Goal: Information Seeking & Learning: Learn about a topic

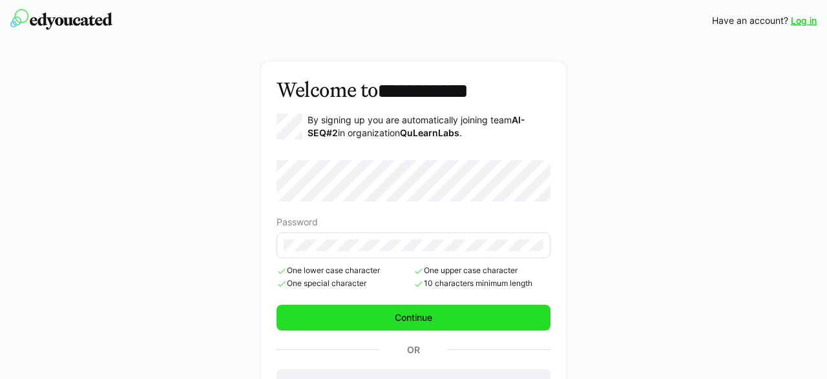
click at [422, 315] on span "Continue" at bounding box center [413, 317] width 41 height 13
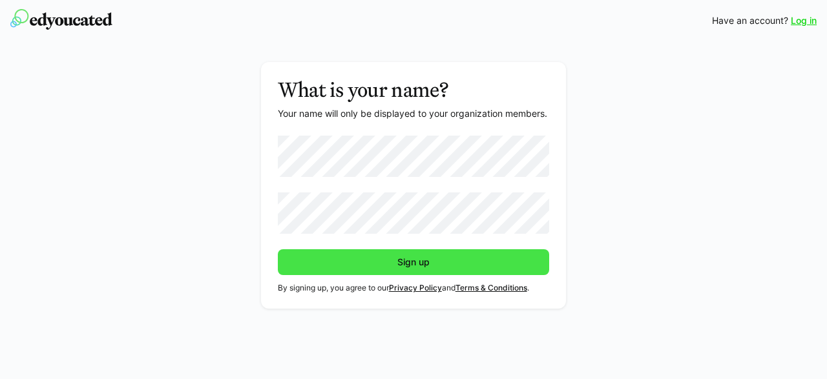
click at [402, 268] on span "Sign up" at bounding box center [413, 262] width 36 height 13
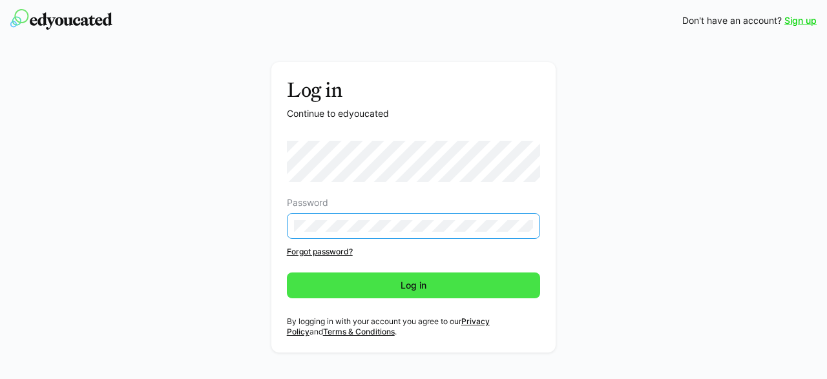
click at [364, 281] on span "Log in" at bounding box center [414, 286] width 254 height 26
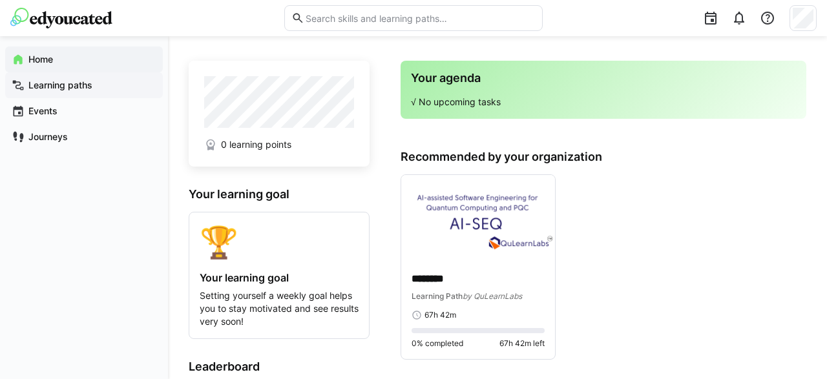
click at [0, 0] on app-navigation-label "Learning paths" at bounding box center [0, 0] width 0 height 0
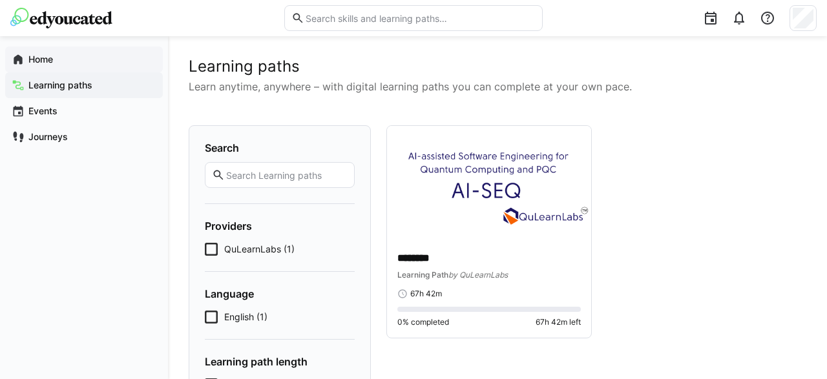
click at [78, 62] on span "Home" at bounding box center [91, 59] width 130 height 13
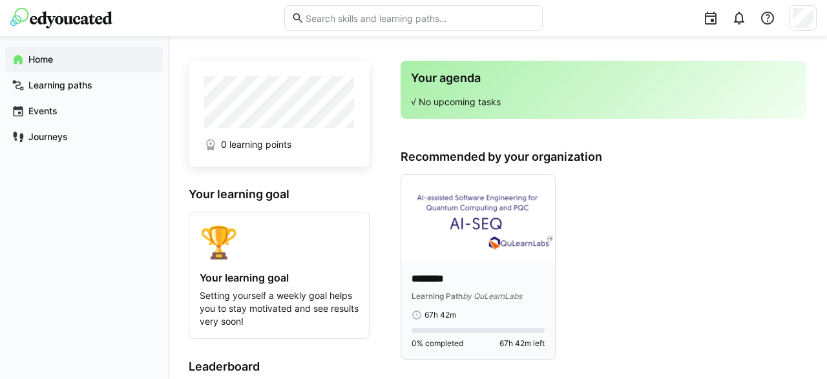
click at [471, 243] on img at bounding box center [478, 218] width 154 height 87
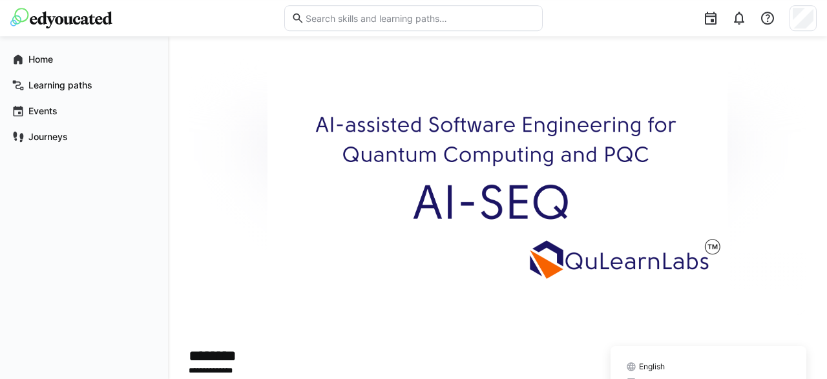
scroll to position [202, 0]
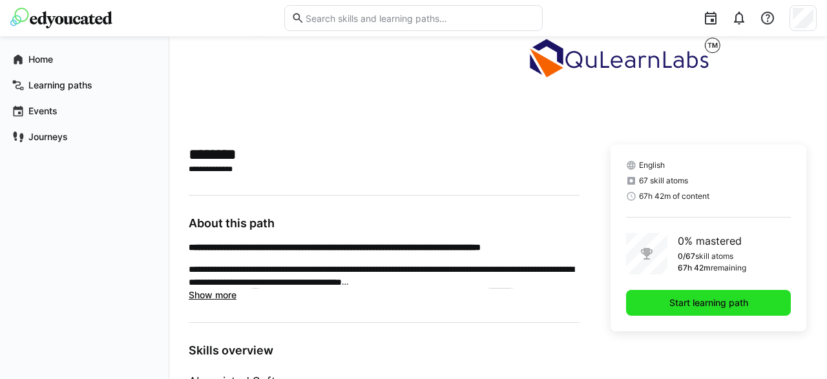
click at [674, 305] on span "Start learning path" at bounding box center [708, 303] width 83 height 13
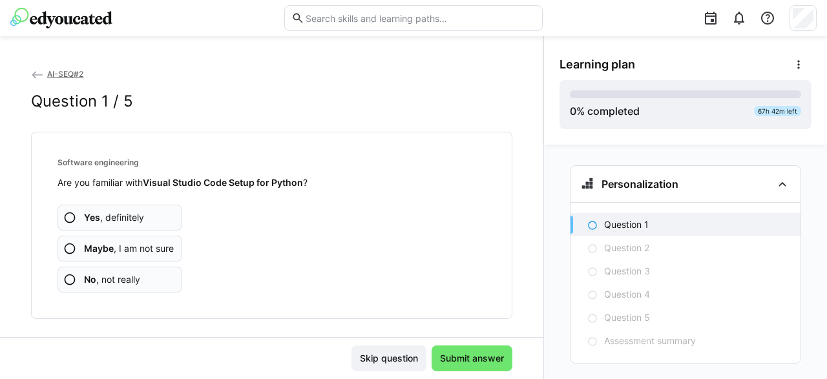
click at [112, 281] on span "No , not really" at bounding box center [112, 279] width 56 height 13
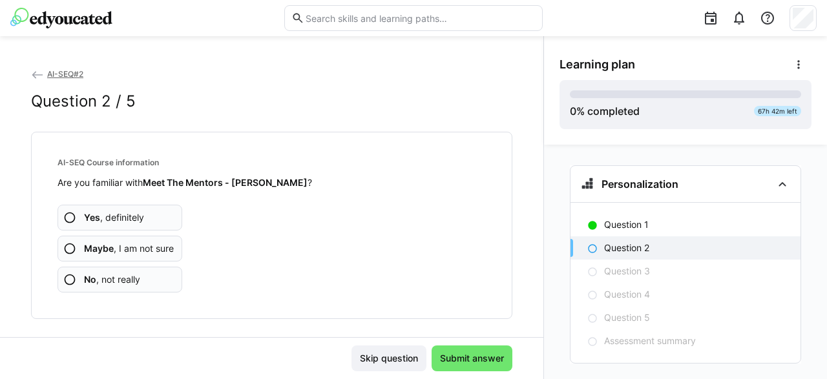
click at [123, 276] on span "No , not really" at bounding box center [112, 279] width 56 height 13
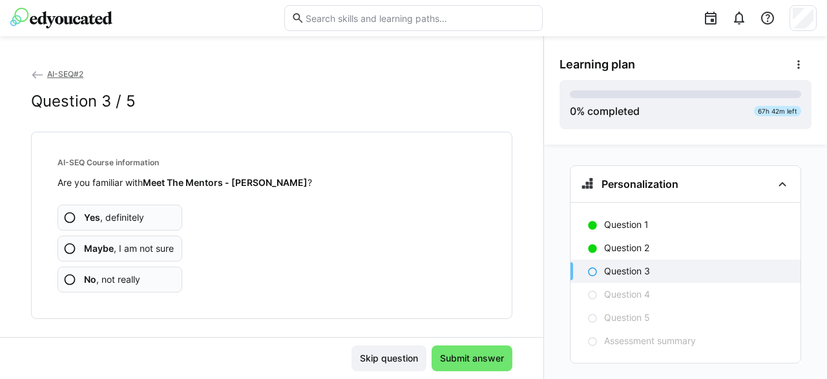
click at [125, 278] on span "No , not really" at bounding box center [112, 279] width 56 height 13
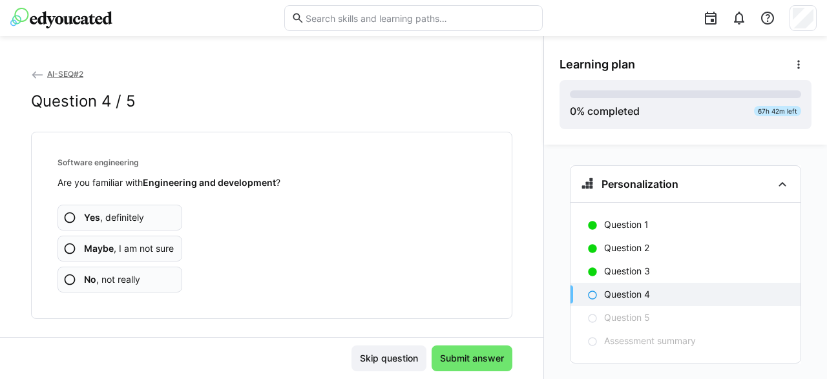
click at [145, 255] on app-assessment-question-radio "Maybe , I am not sure" at bounding box center [120, 249] width 125 height 26
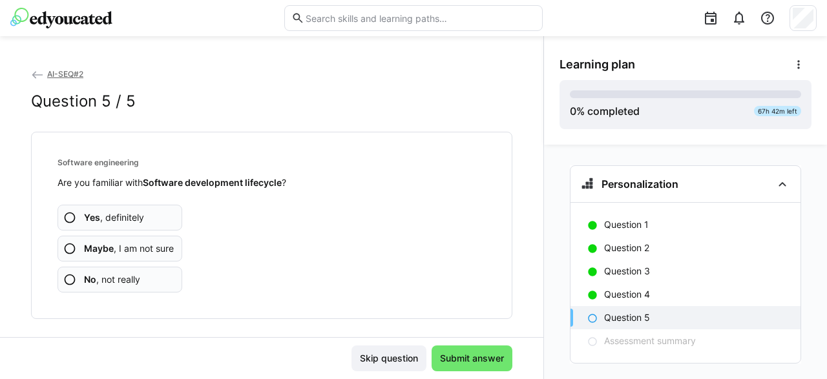
click at [150, 282] on app-assessment-question-radio "No , not really" at bounding box center [120, 280] width 125 height 26
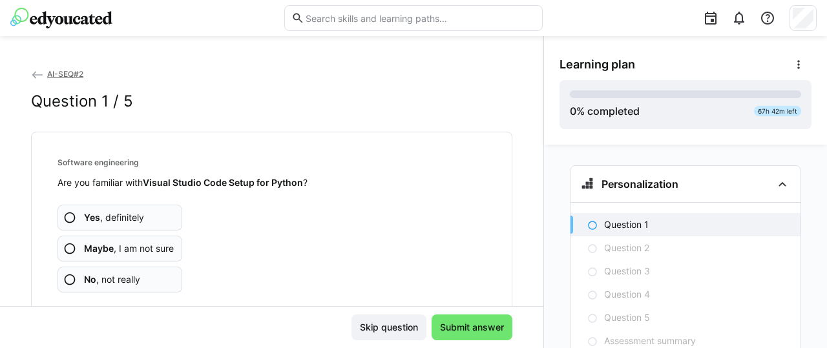
scroll to position [43, 0]
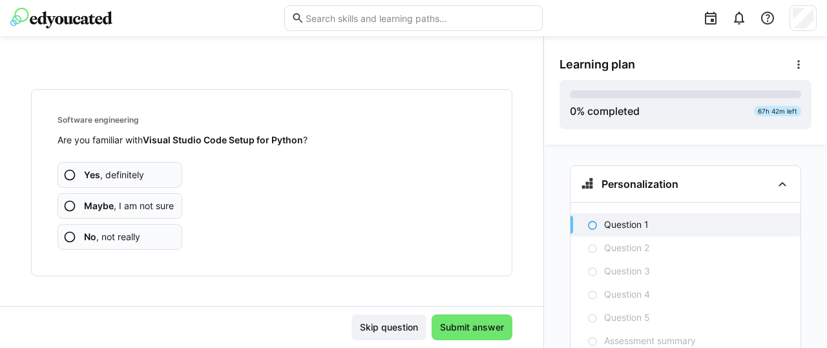
click at [142, 244] on app-assessment-question-radio "No , not really" at bounding box center [120, 237] width 125 height 26
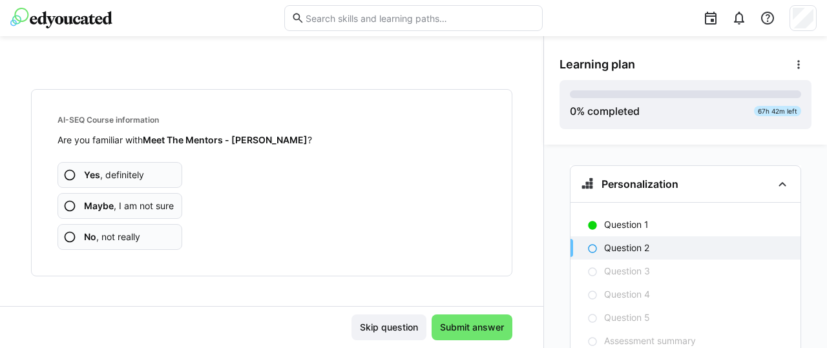
click at [118, 236] on span "No , not really" at bounding box center [112, 237] width 56 height 13
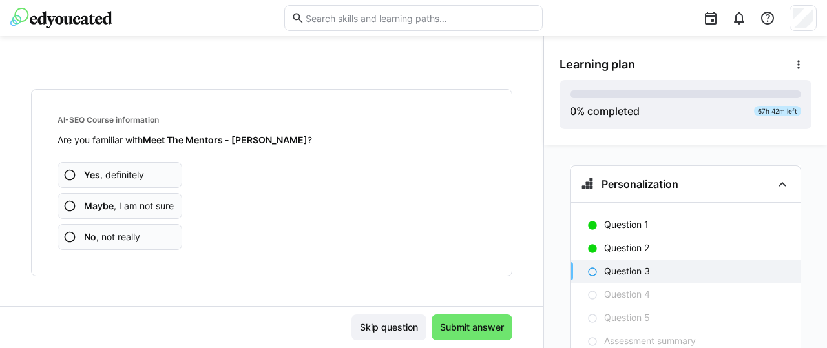
click at [116, 236] on span "No , not really" at bounding box center [112, 237] width 56 height 13
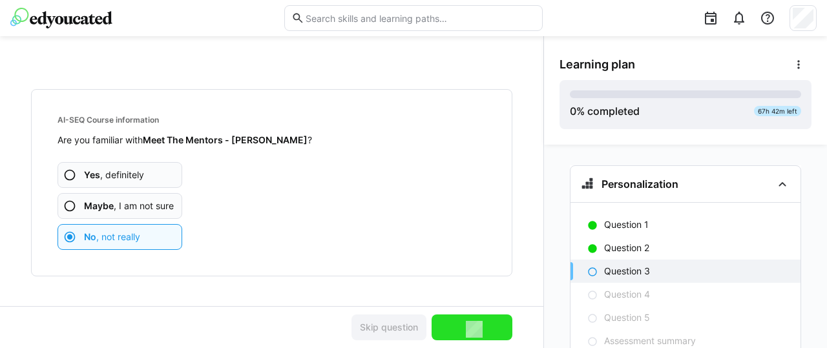
click at [116, 236] on span "No , not really" at bounding box center [112, 237] width 56 height 13
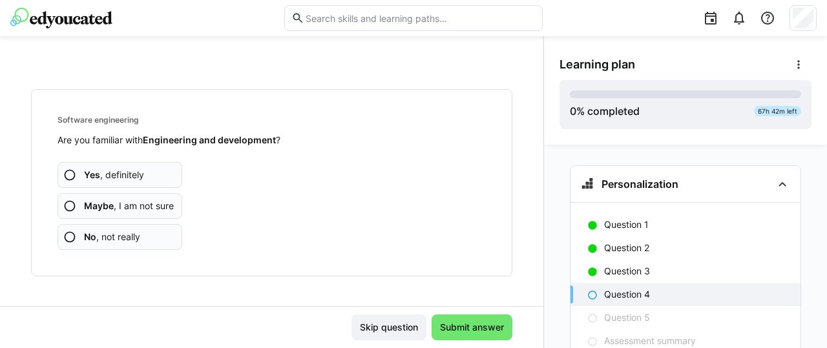
click at [116, 236] on span "No , not really" at bounding box center [112, 237] width 56 height 13
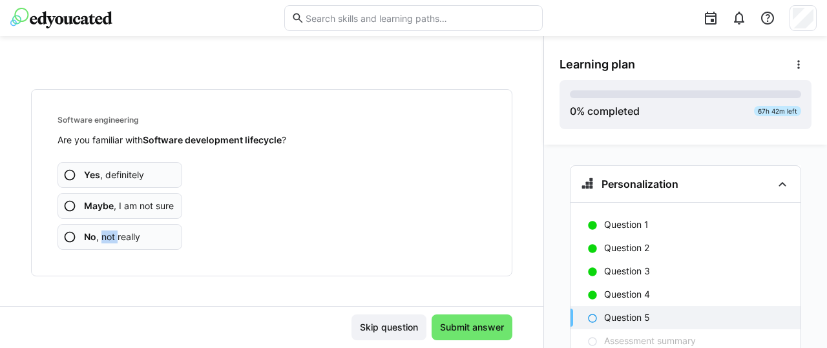
click at [116, 236] on span "No , not really" at bounding box center [112, 237] width 56 height 13
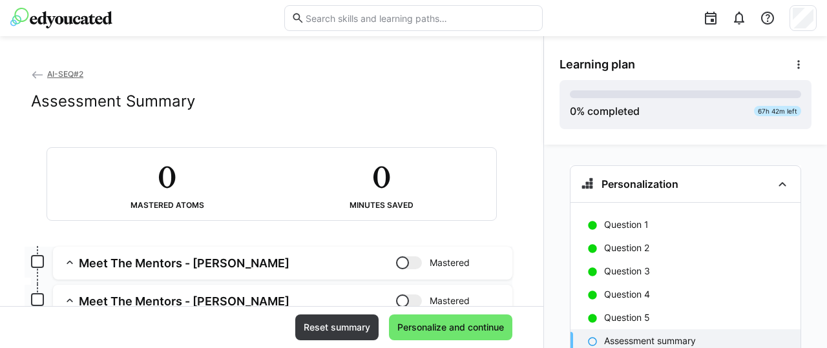
scroll to position [65, 0]
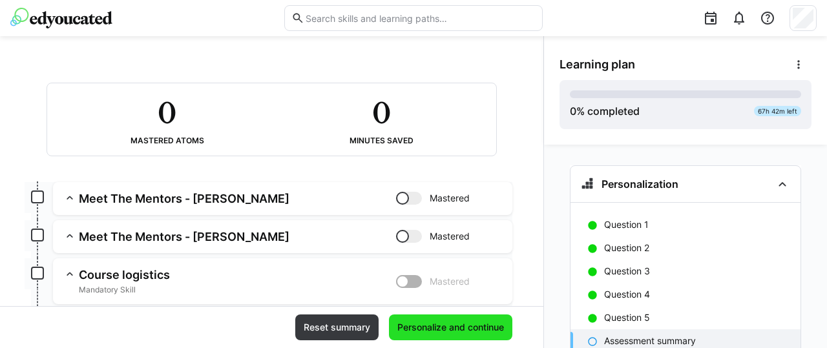
click at [432, 328] on span "Personalize and continue" at bounding box center [450, 327] width 110 height 13
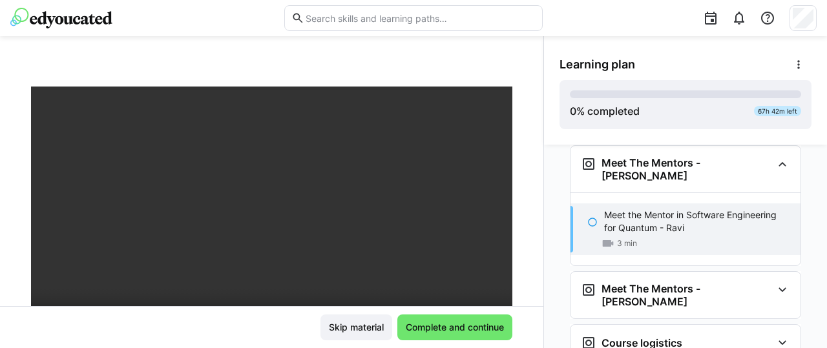
scroll to position [129, 0]
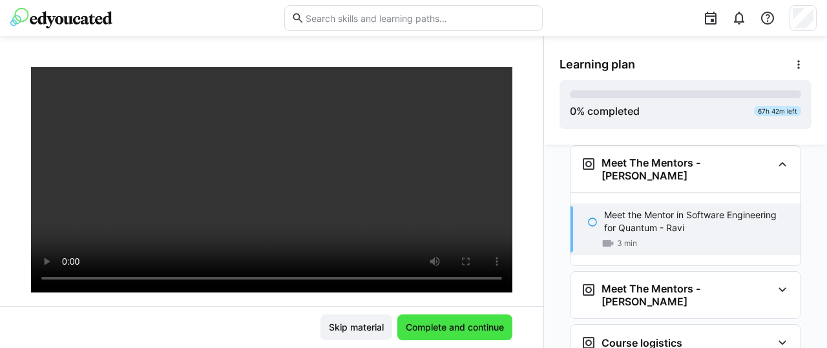
click at [483, 335] on span "Complete and continue" at bounding box center [454, 328] width 115 height 26
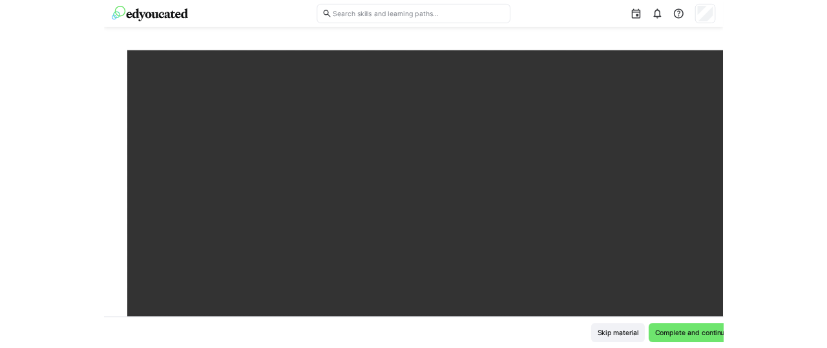
scroll to position [178, 0]
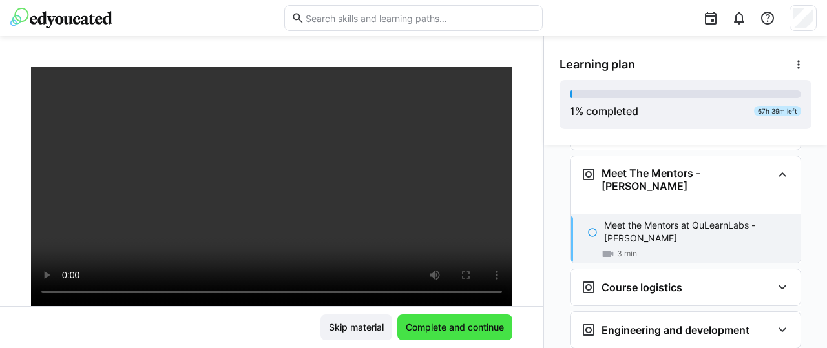
click at [457, 326] on span "Complete and continue" at bounding box center [455, 327] width 102 height 13
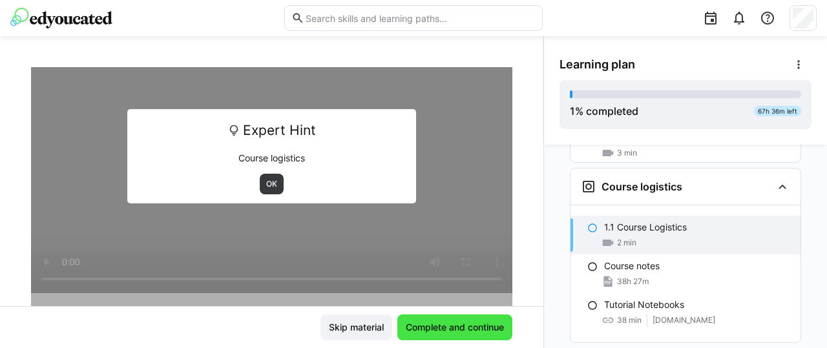
scroll to position [280, 0]
click at [273, 183] on span "OK" at bounding box center [272, 184] width 14 height 10
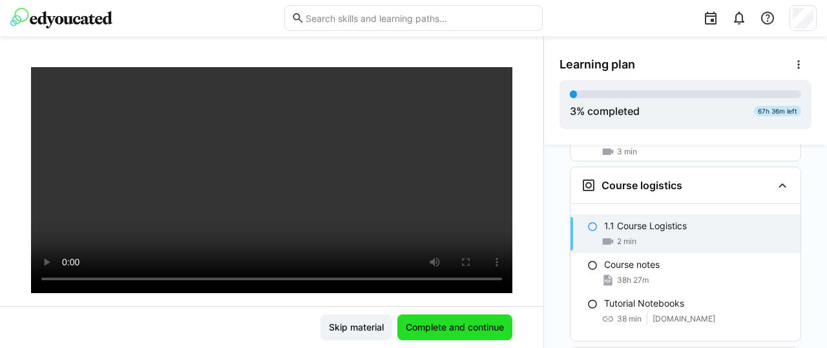
click at [432, 324] on span "Complete and continue" at bounding box center [455, 327] width 102 height 13
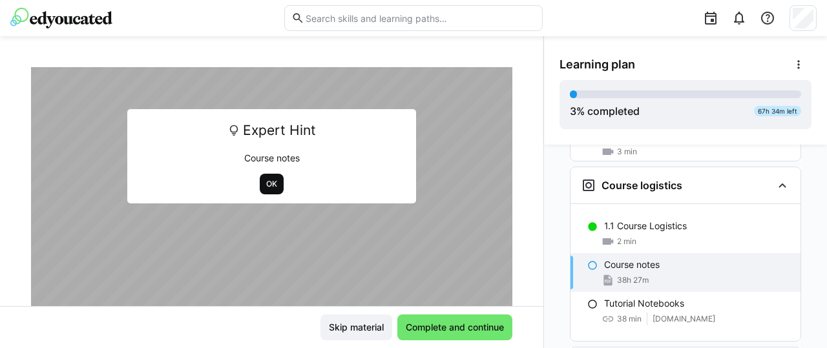
click at [273, 182] on span "OK" at bounding box center [272, 184] width 14 height 10
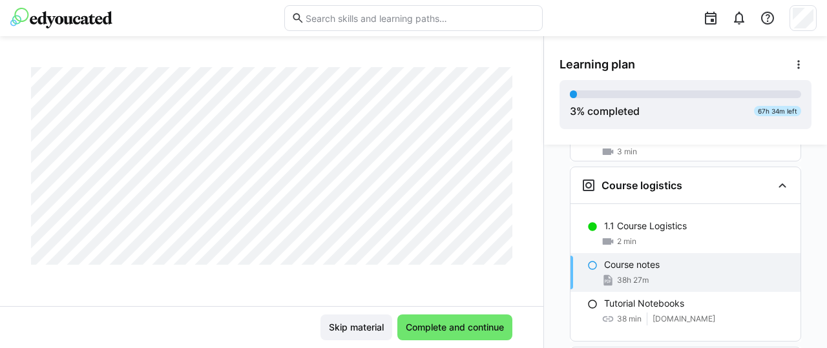
scroll to position [12504, 0]
click at [549, 153] on div "Personalization Question 1 Question 2 Question 3 Question 4 Question 5 Assessme…" at bounding box center [685, 247] width 283 height 204
click at [472, 326] on span "Complete and continue" at bounding box center [455, 327] width 102 height 13
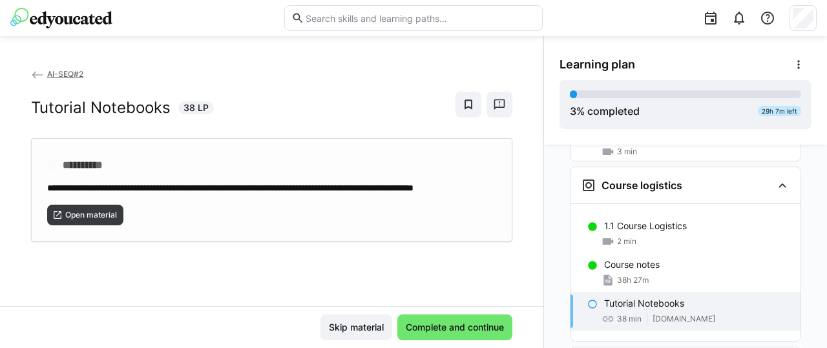
scroll to position [0, 0]
click at [100, 220] on span "Open material" at bounding box center [91, 215] width 54 height 10
click at [461, 330] on span "Complete and continue" at bounding box center [455, 327] width 102 height 13
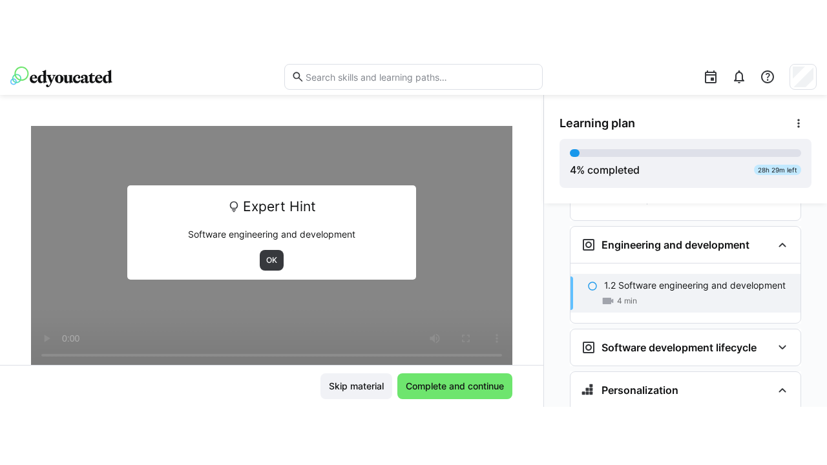
scroll to position [129, 0]
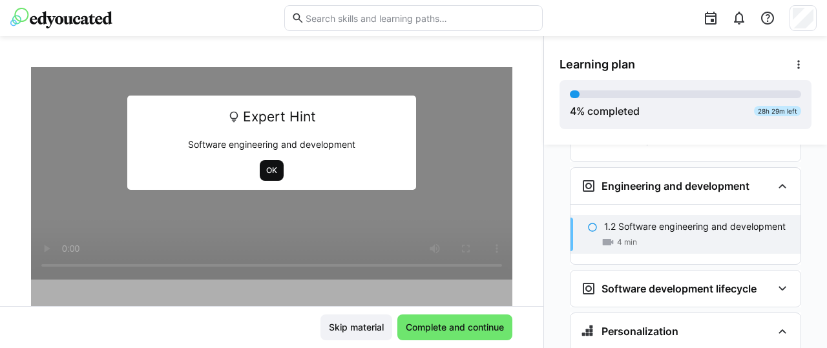
click at [276, 174] on span "OK" at bounding box center [272, 170] width 14 height 10
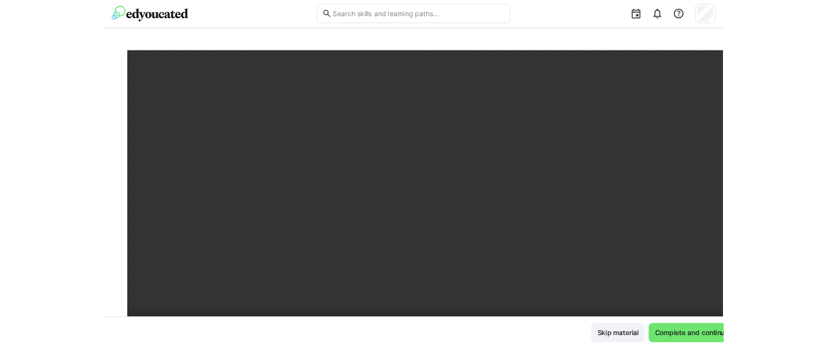
scroll to position [460, 0]
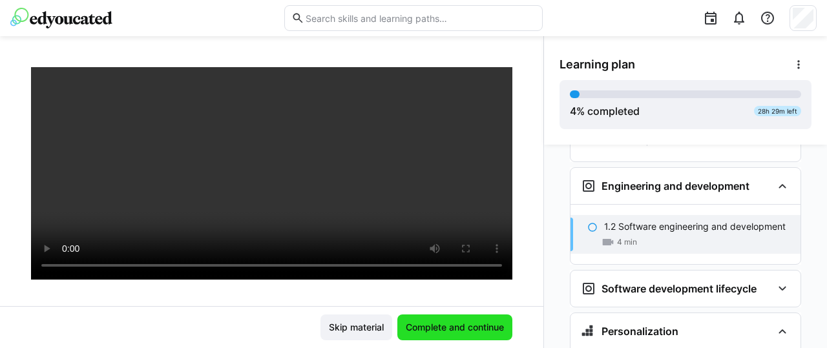
click at [479, 327] on span "Complete and continue" at bounding box center [455, 327] width 102 height 13
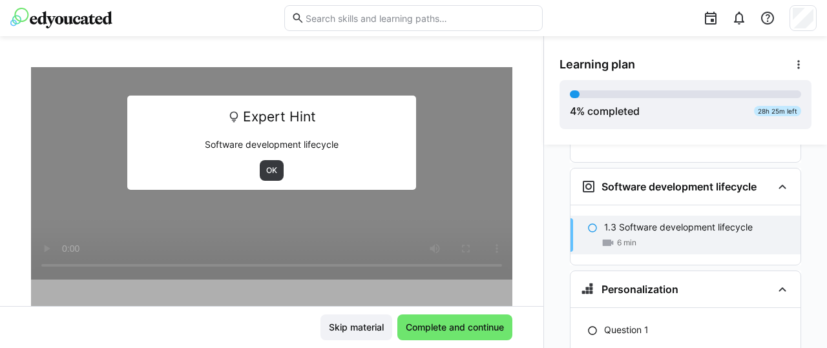
scroll to position [562, 0]
click at [267, 171] on span "OK" at bounding box center [272, 170] width 14 height 10
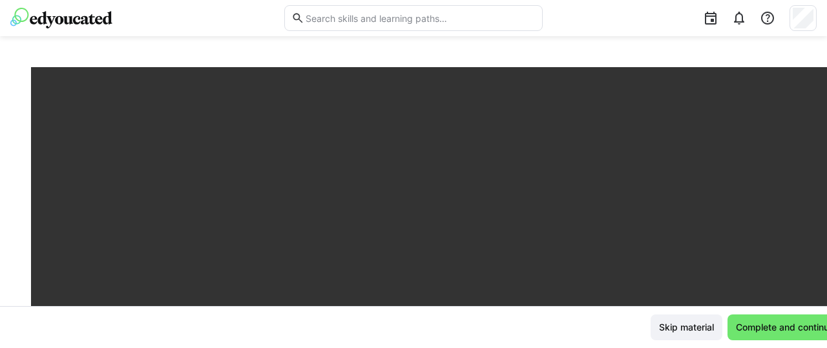
scroll to position [582, 0]
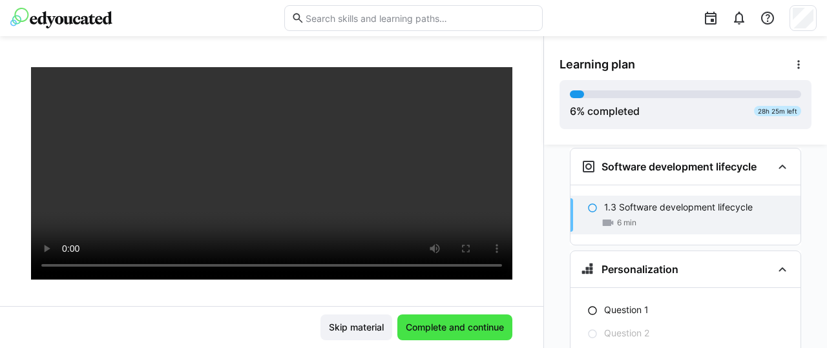
click at [463, 325] on span "Complete and continue" at bounding box center [455, 327] width 102 height 13
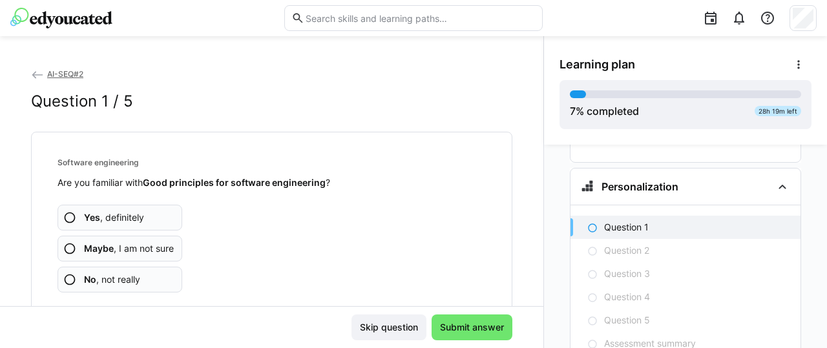
scroll to position [43, 0]
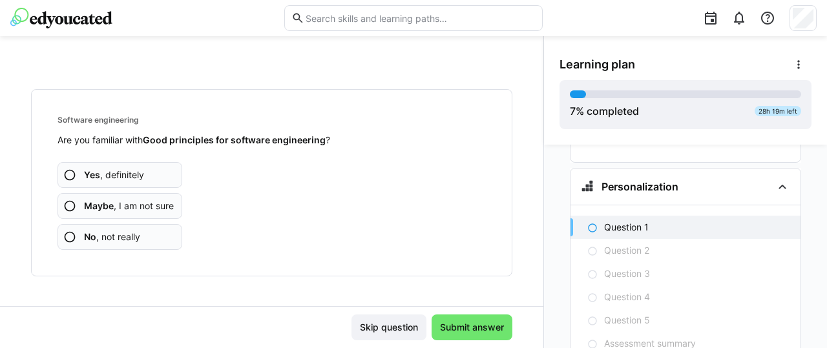
click at [156, 233] on app-assessment-question-radio "No , not really" at bounding box center [120, 237] width 125 height 26
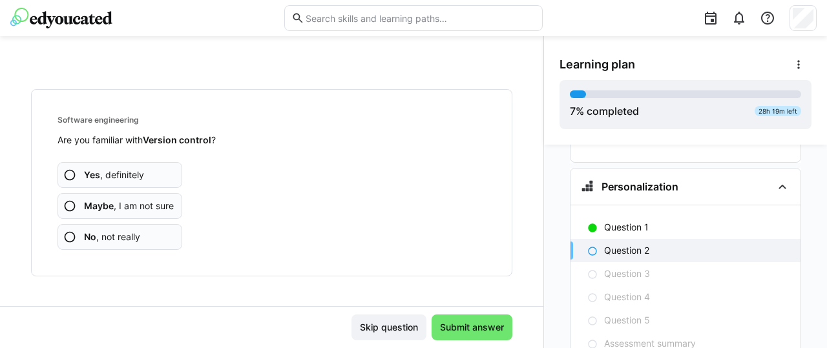
click at [153, 178] on app-assessment-question-radio "Yes , definitely" at bounding box center [120, 175] width 125 height 26
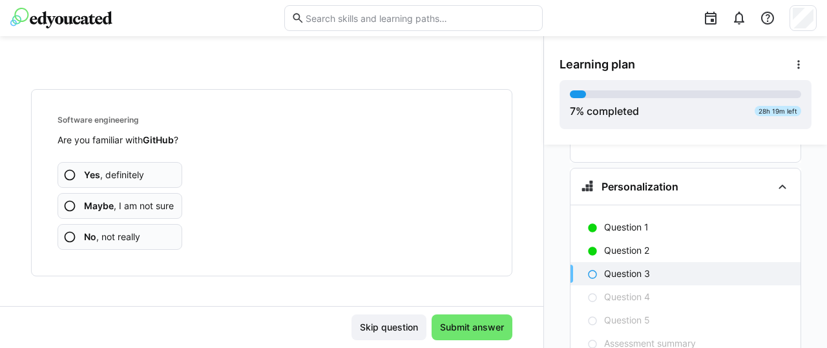
click at [132, 231] on span "No , not really" at bounding box center [112, 237] width 56 height 13
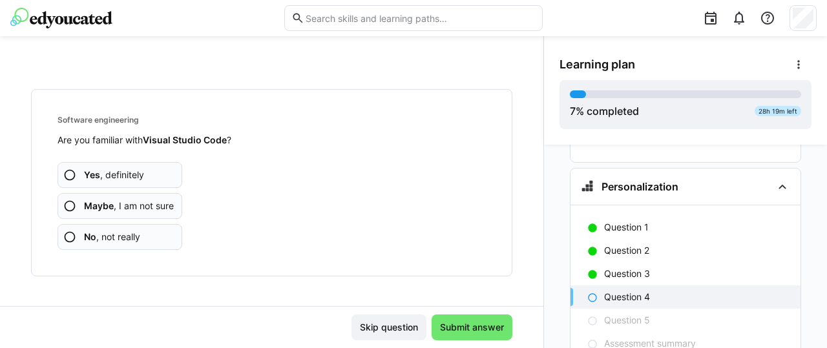
click at [142, 238] on app-assessment-question-radio "No , not really" at bounding box center [120, 237] width 125 height 26
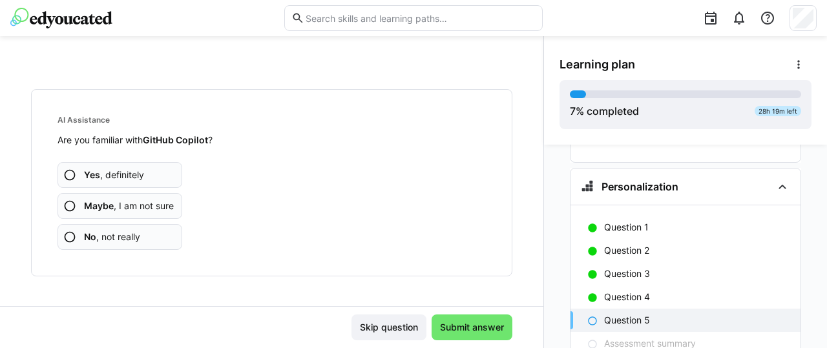
click at [142, 238] on app-assessment-question-radio "No , not really" at bounding box center [120, 237] width 125 height 26
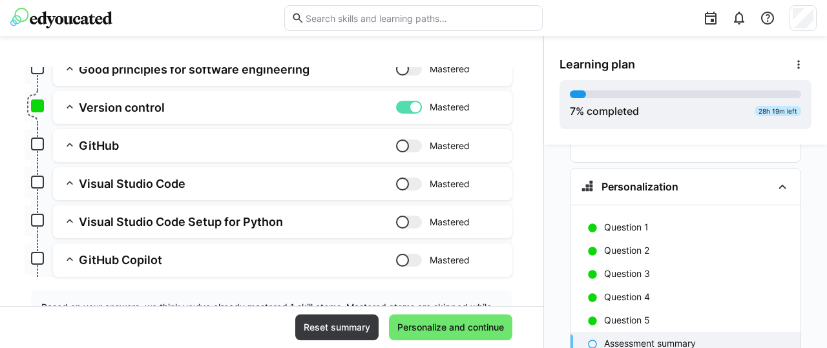
scroll to position [254, 0]
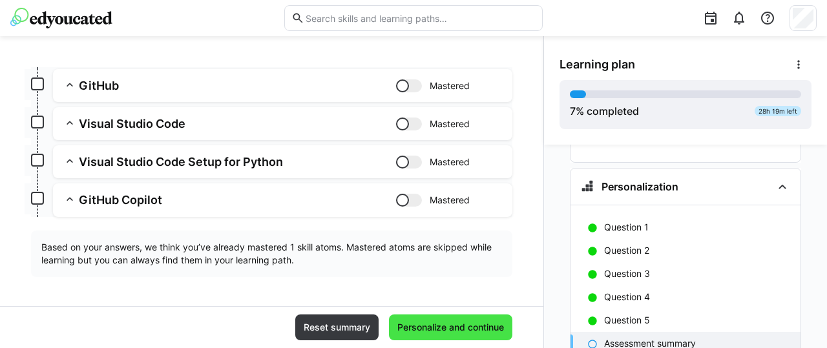
click at [459, 322] on span "Personalize and continue" at bounding box center [450, 327] width 110 height 13
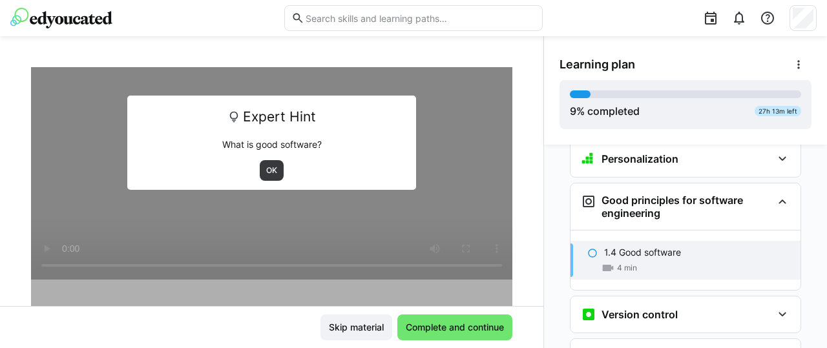
scroll to position [693, 0]
click at [267, 171] on span "OK" at bounding box center [272, 170] width 14 height 10
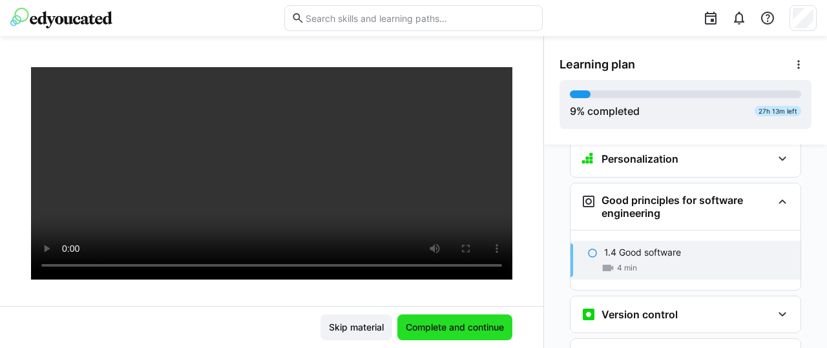
click at [483, 326] on span "Complete and continue" at bounding box center [455, 327] width 102 height 13
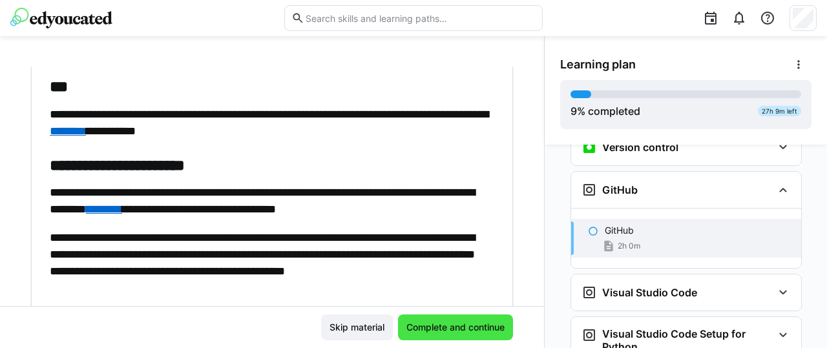
scroll to position [862, 0]
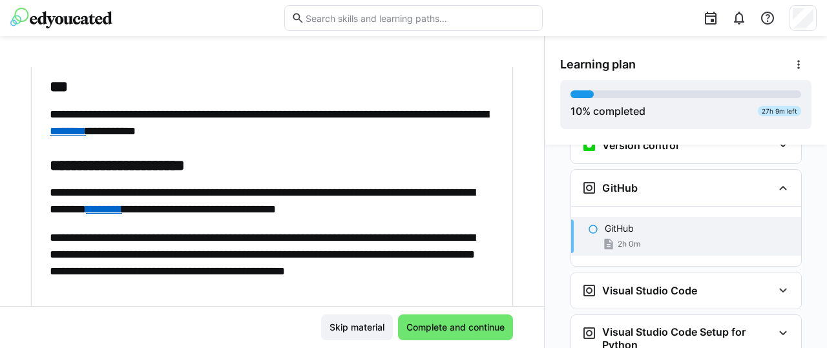
click at [86, 132] on link "********" at bounding box center [68, 131] width 36 height 12
click at [122, 210] on link "********" at bounding box center [104, 210] width 36 height 12
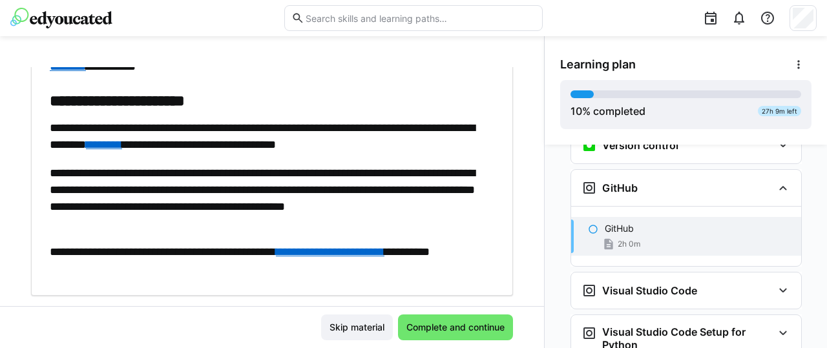
scroll to position [224, 0]
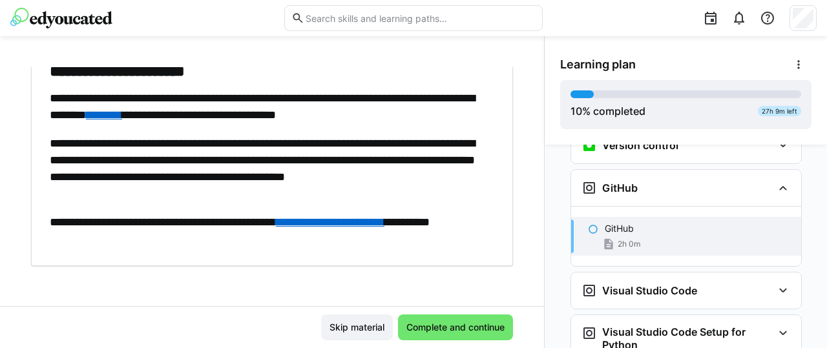
click at [353, 222] on link "**********" at bounding box center [330, 222] width 109 height 12
click at [438, 329] on span "Complete and continue" at bounding box center [455, 327] width 102 height 13
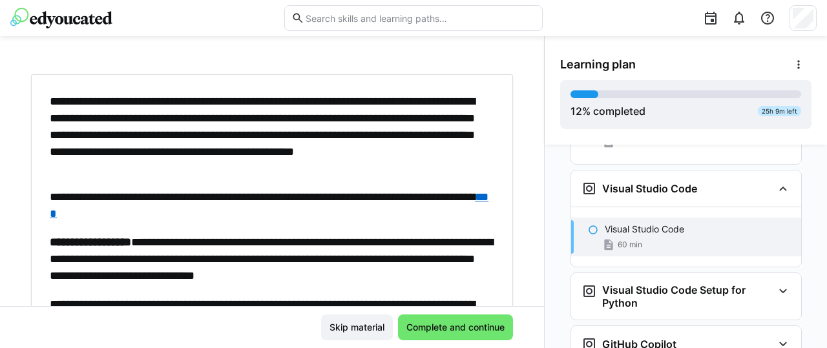
scroll to position [65, 0]
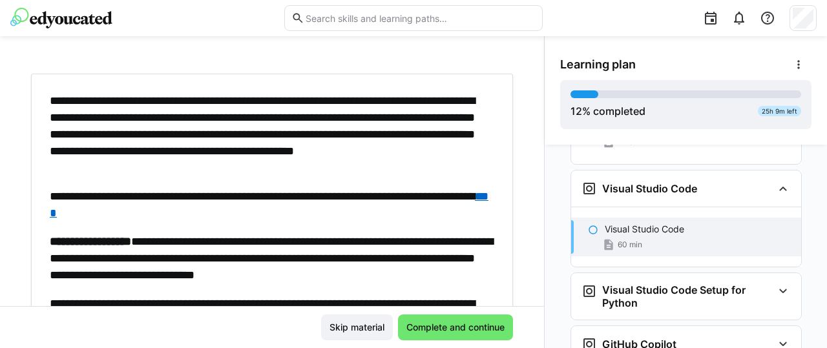
click at [149, 214] on link "****" at bounding box center [269, 205] width 439 height 28
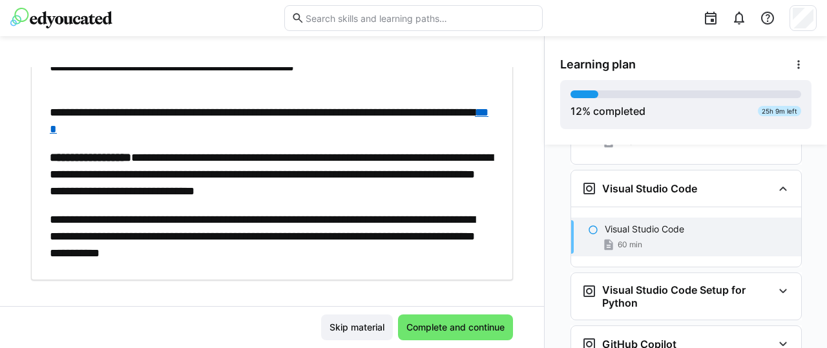
scroll to position [162, 0]
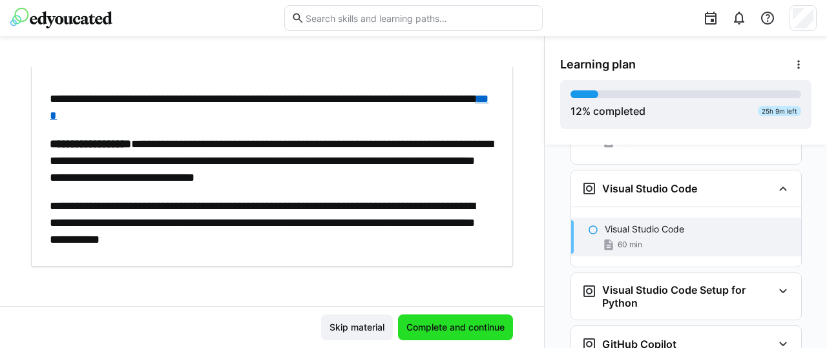
click at [457, 330] on span "Complete and continue" at bounding box center [455, 327] width 102 height 13
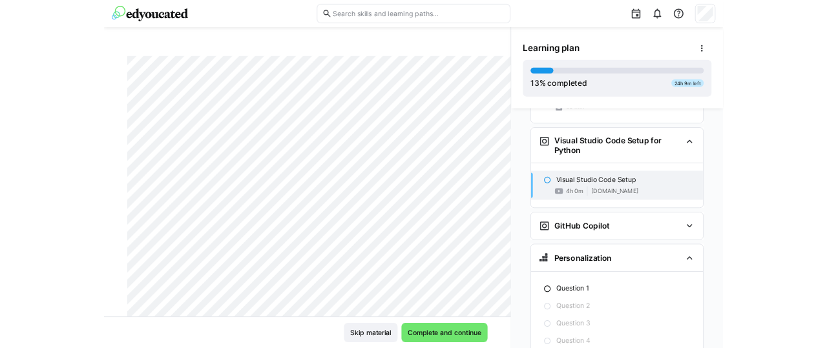
scroll to position [21, 0]
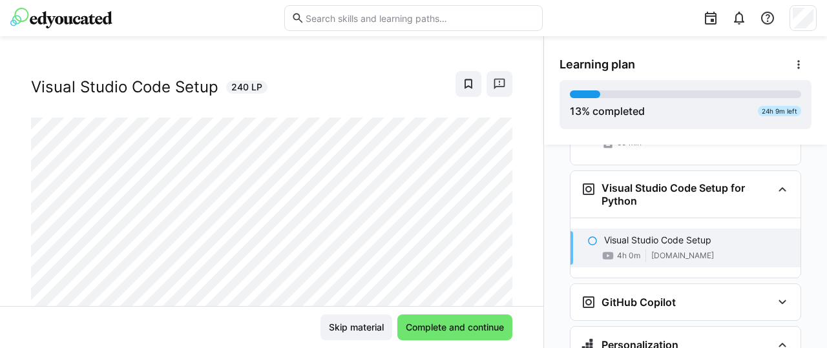
click at [456, 324] on span "Complete and continue" at bounding box center [455, 327] width 102 height 13
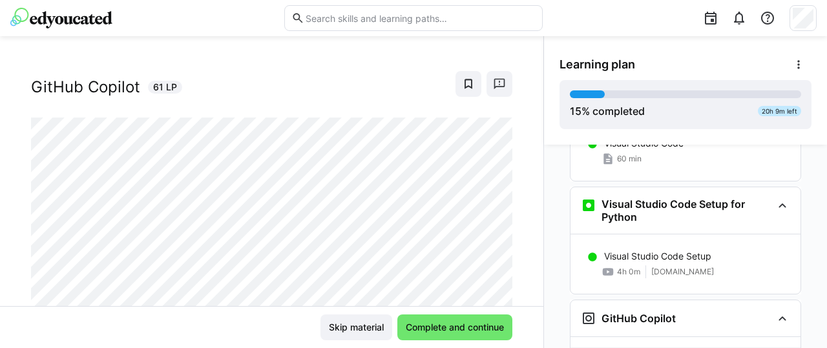
scroll to position [66, 0]
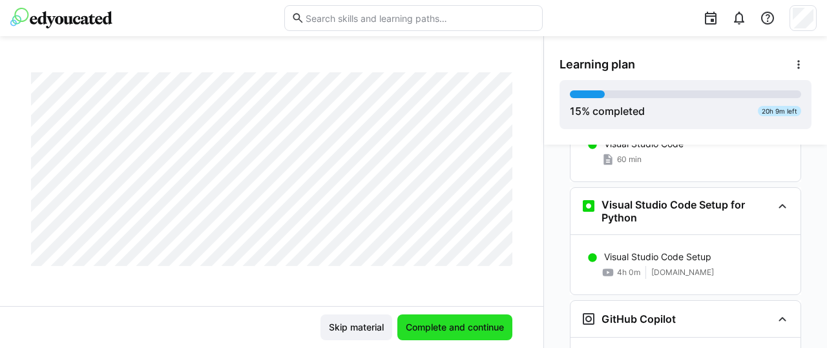
click at [450, 327] on span "Complete and continue" at bounding box center [455, 327] width 102 height 13
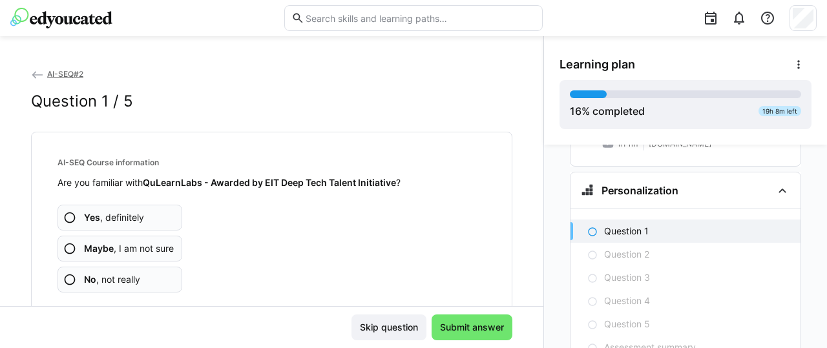
scroll to position [1281, 0]
click at [131, 276] on span "No , not really" at bounding box center [112, 279] width 56 height 13
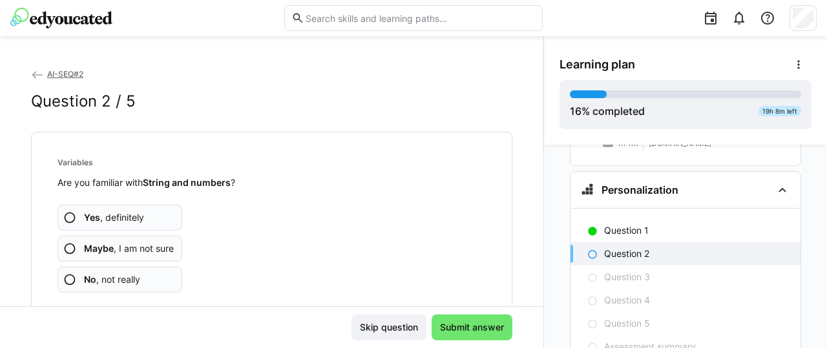
click at [147, 281] on app-assessment-question-radio "No , not really" at bounding box center [120, 280] width 125 height 26
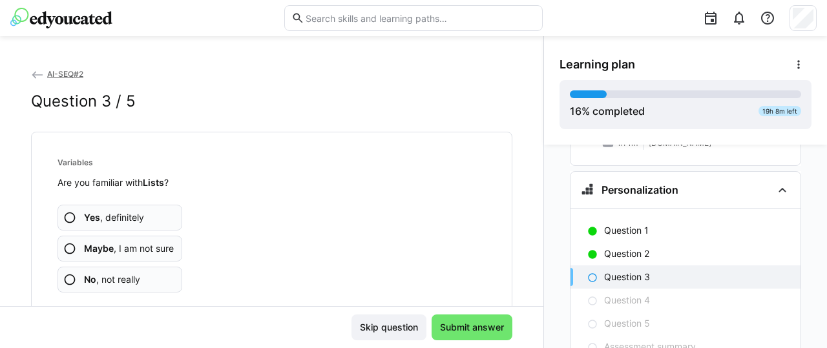
click at [147, 281] on app-assessment-question-radio "No , not really" at bounding box center [120, 280] width 125 height 26
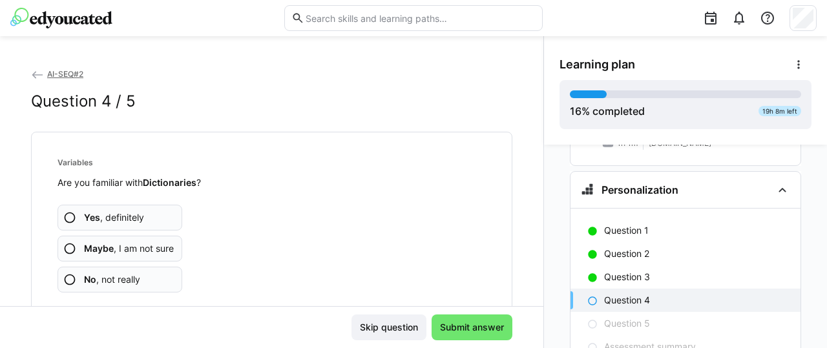
click at [138, 280] on span "No , not really" at bounding box center [112, 279] width 56 height 13
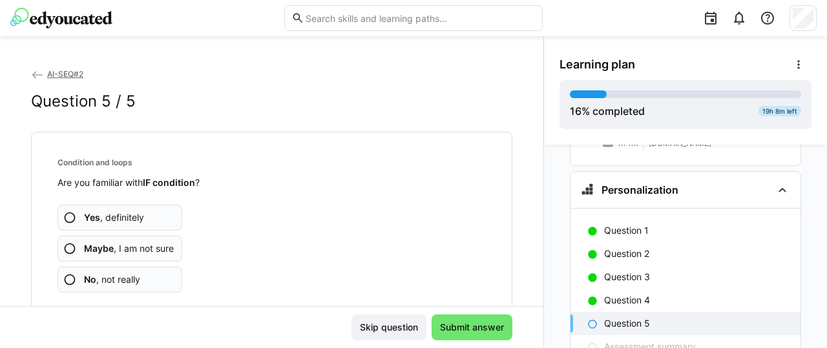
click at [121, 281] on span "No , not really" at bounding box center [112, 279] width 56 height 13
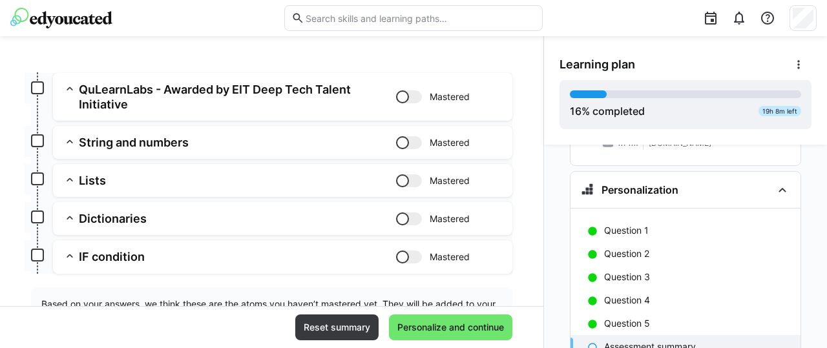
scroll to position [194, 0]
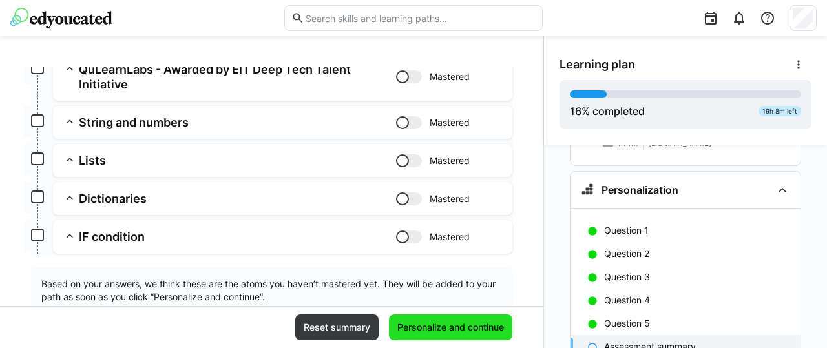
click at [457, 324] on span "Personalize and continue" at bounding box center [450, 327] width 110 height 13
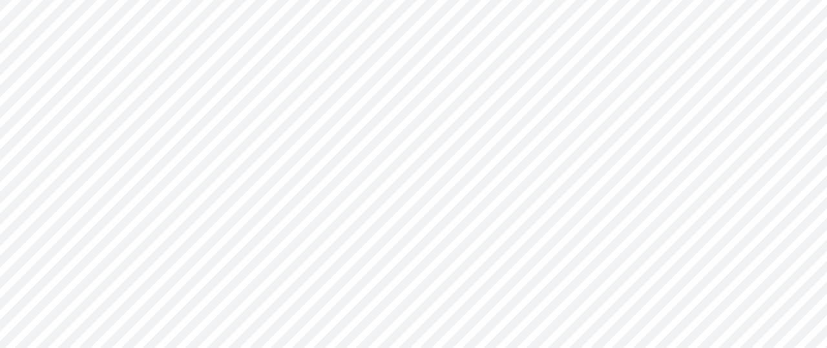
scroll to position [1453, 0]
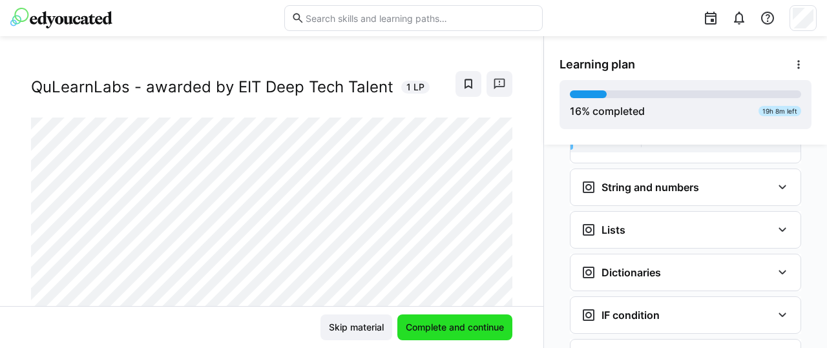
click at [472, 329] on span "Complete and continue" at bounding box center [455, 327] width 102 height 13
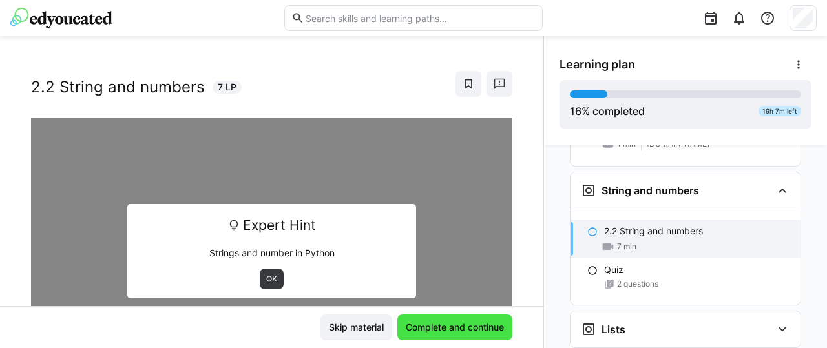
scroll to position [1449, 0]
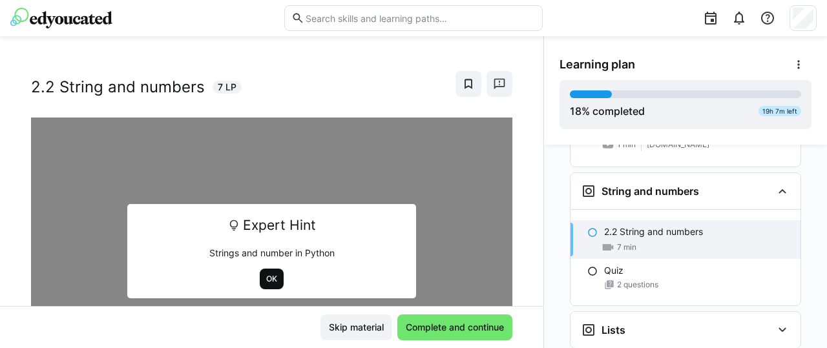
click at [273, 276] on span "OK" at bounding box center [272, 279] width 14 height 10
